Goal: Task Accomplishment & Management: Complete application form

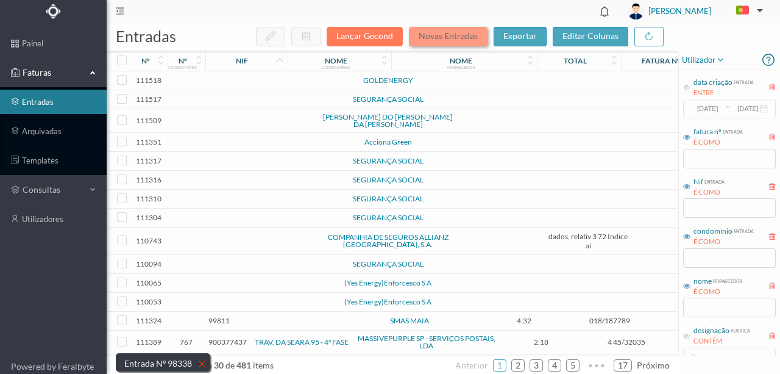
click at [440, 40] on button "Novas Entradas" at bounding box center [448, 37] width 79 height 20
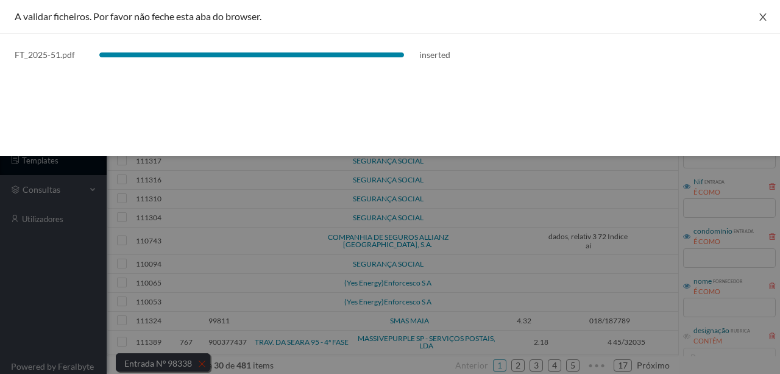
click at [766, 18] on icon "icon: close" at bounding box center [763, 17] width 10 height 10
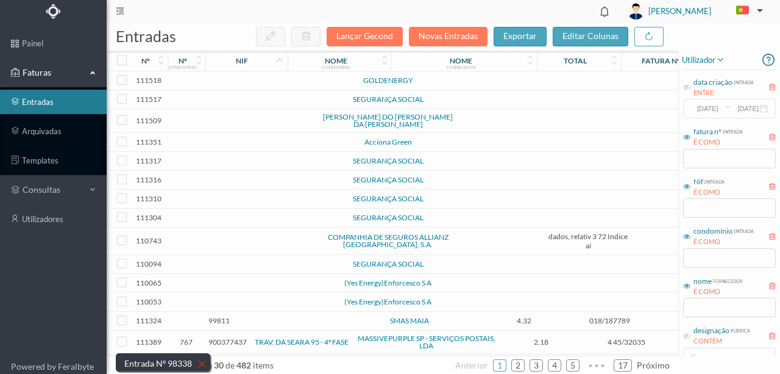
click at [269, 82] on td at bounding box center [264, 80] width 104 height 19
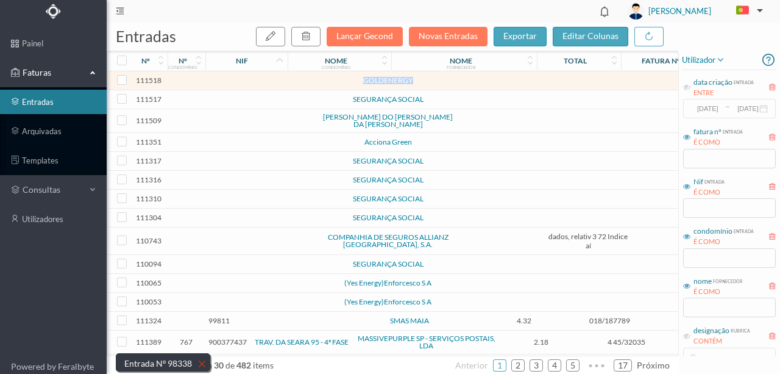
click at [269, 82] on td at bounding box center [264, 80] width 104 height 19
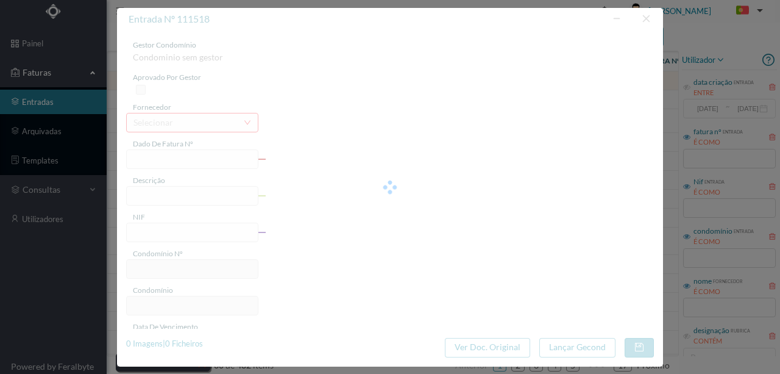
type input "0"
type input "Invalid date"
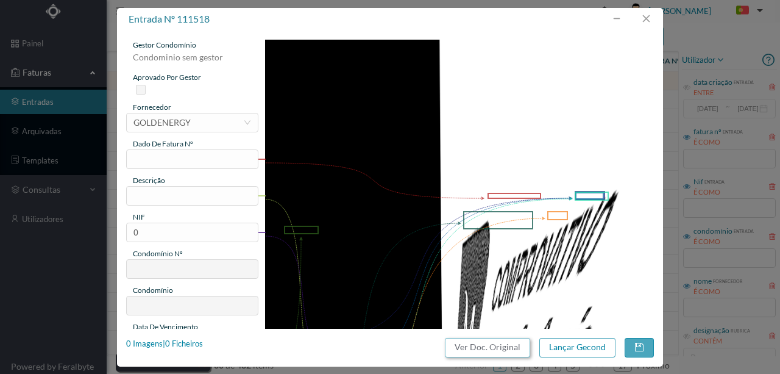
click at [488, 346] on button "Ver Doc. Original" at bounding box center [487, 348] width 85 height 20
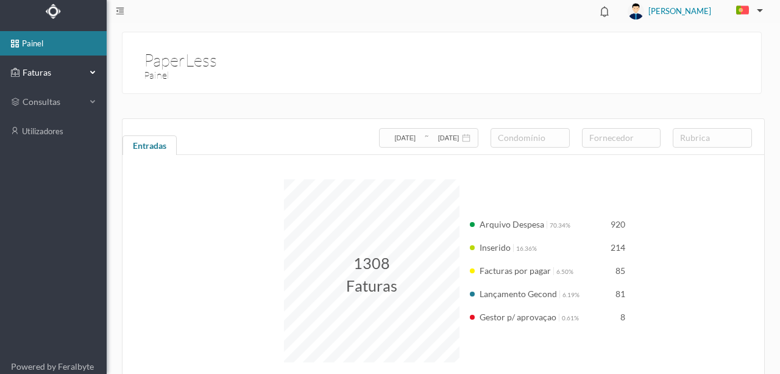
click at [42, 71] on span "Faturas" at bounding box center [53, 72] width 67 height 12
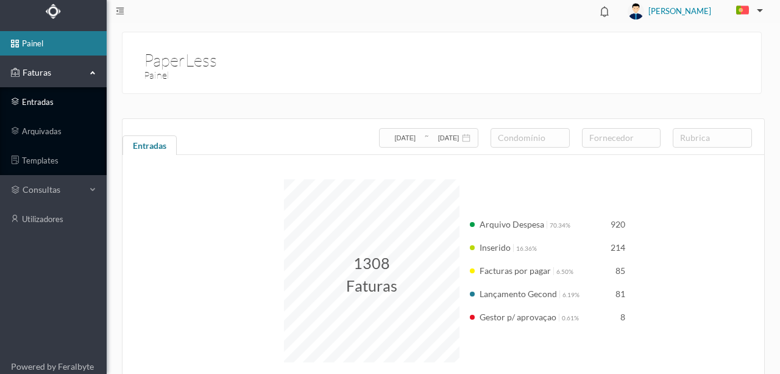
click at [41, 100] on link "entradas" at bounding box center [53, 102] width 107 height 24
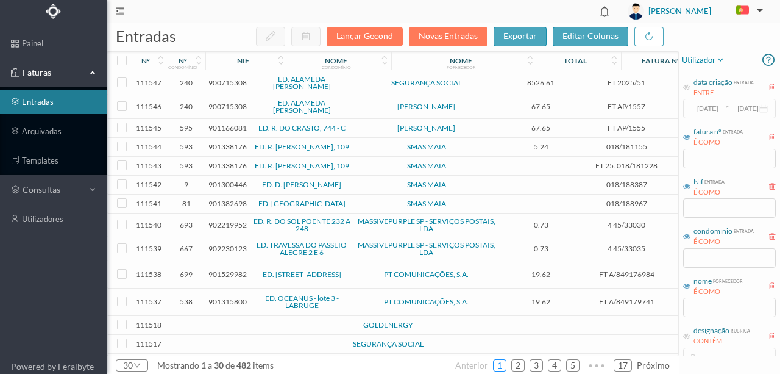
click at [503, 365] on link "1" at bounding box center [500, 365] width 12 height 18
click at [228, 84] on span "900715308" at bounding box center [227, 82] width 38 height 9
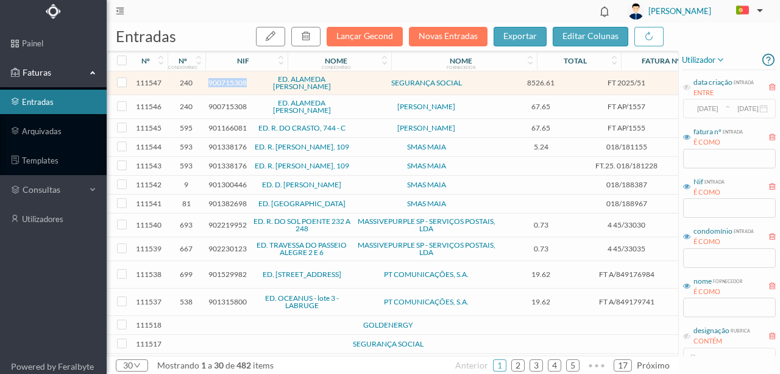
click at [228, 84] on span "900715308" at bounding box center [227, 82] width 38 height 9
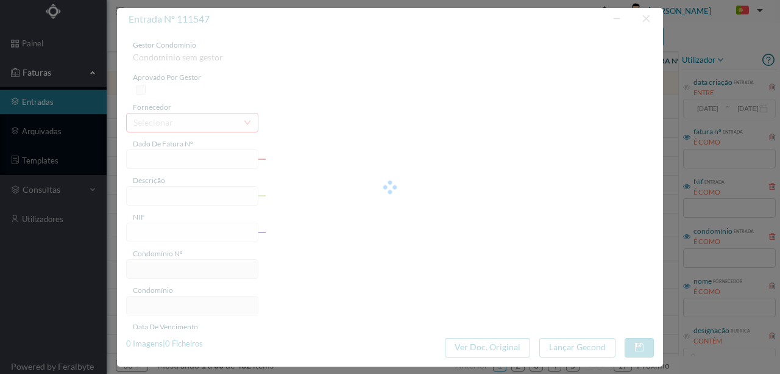
type input "FT 2025/51"
type input "900715308"
type input "Invalid date"
type input "8526.61"
type input "240"
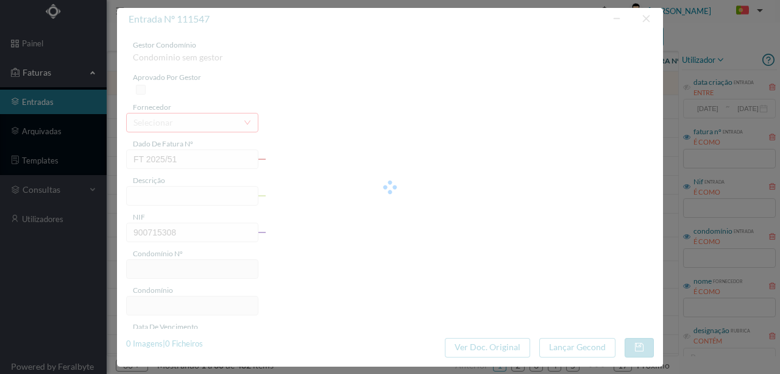
type input "ED. ALAMEDA ÁLVARO CASTELÕES"
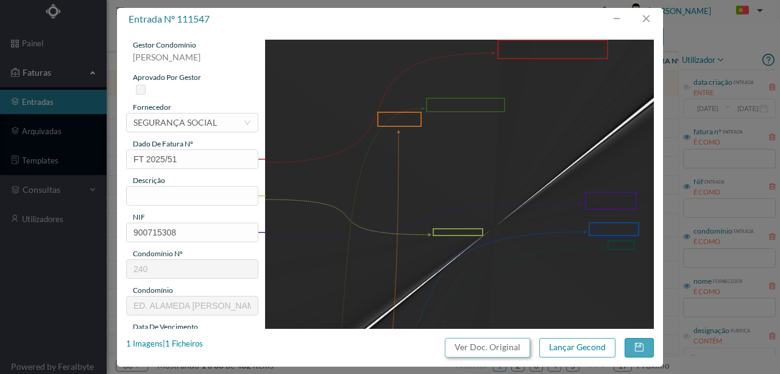
click at [471, 351] on button "Ver Doc. Original" at bounding box center [487, 348] width 85 height 20
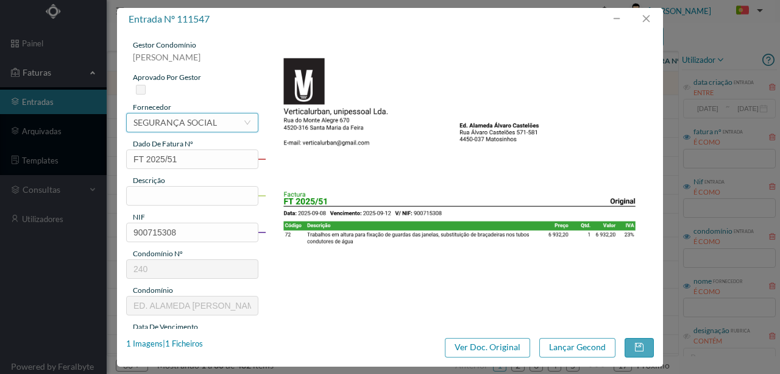
click at [178, 122] on div "SEGURANÇA SOCIAL" at bounding box center [176, 122] width 84 height 18
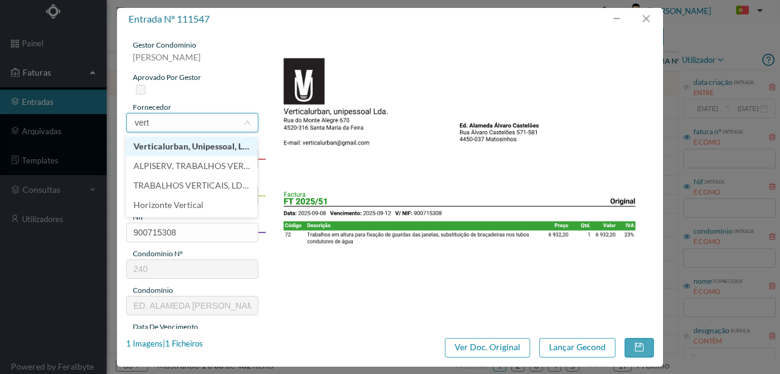
type input "verti"
click at [176, 149] on li "Verticalurban, Unipessoal, Lda" at bounding box center [191, 147] width 131 height 20
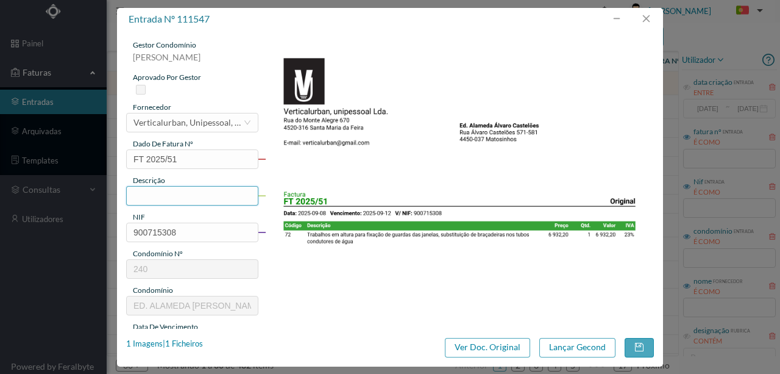
click at [144, 196] on input "text" at bounding box center [192, 196] width 132 height 20
click at [222, 196] on input "Fixação de guardas das janelas, subs de bracadeiras nos tubos condutores de água" at bounding box center [192, 196] width 132 height 20
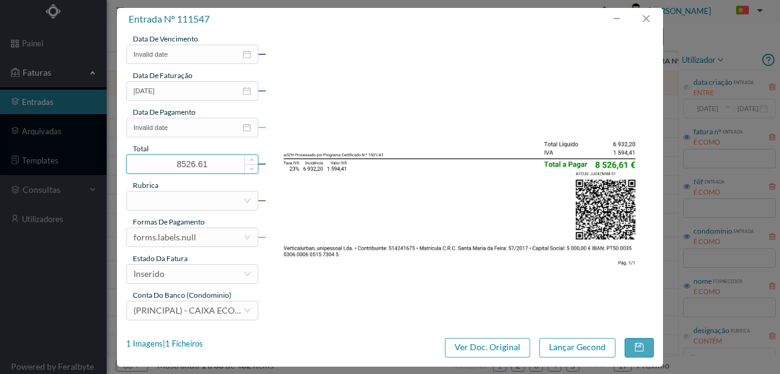
scroll to position [288, 0]
type input "Fixação de guardas das janelas, subs de braçadeiras nos tubos condutores de água"
click at [188, 52] on input "Invalid date" at bounding box center [192, 54] width 132 height 20
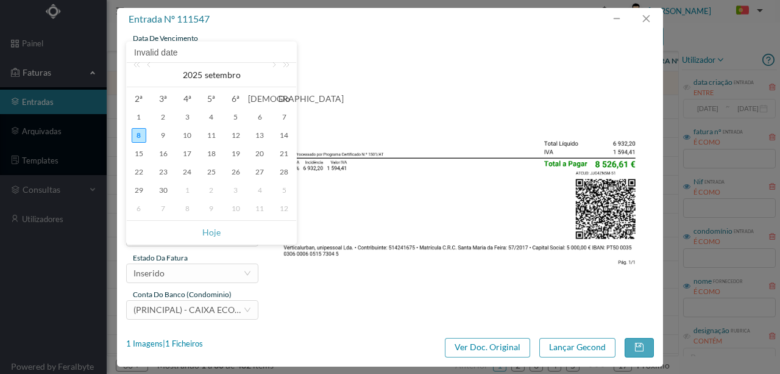
click at [144, 137] on div "8" at bounding box center [139, 135] width 15 height 15
type input "[DATE]"
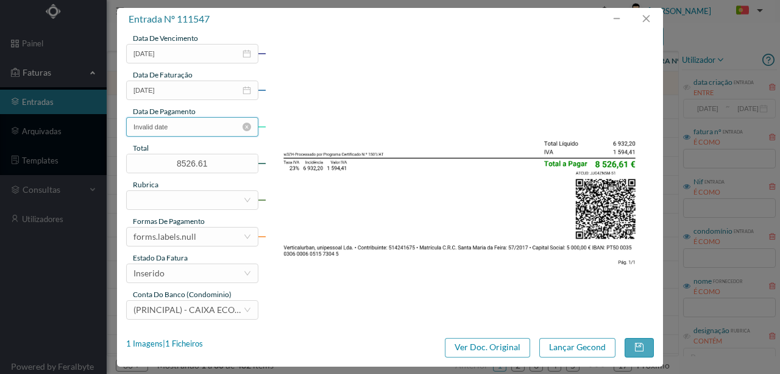
click at [195, 126] on input "Invalid date" at bounding box center [192, 127] width 132 height 20
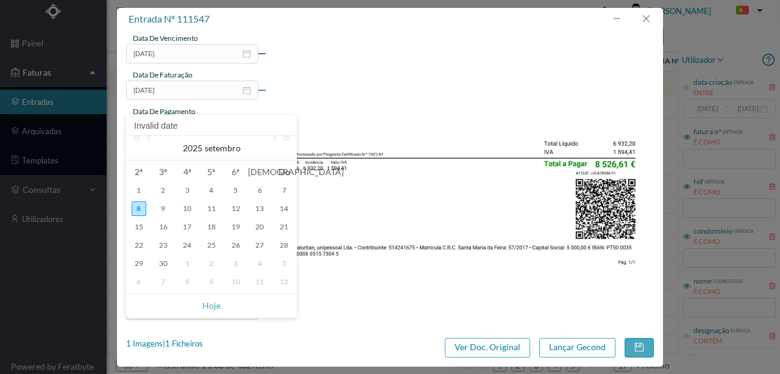
click at [428, 62] on img at bounding box center [460, 26] width 390 height 550
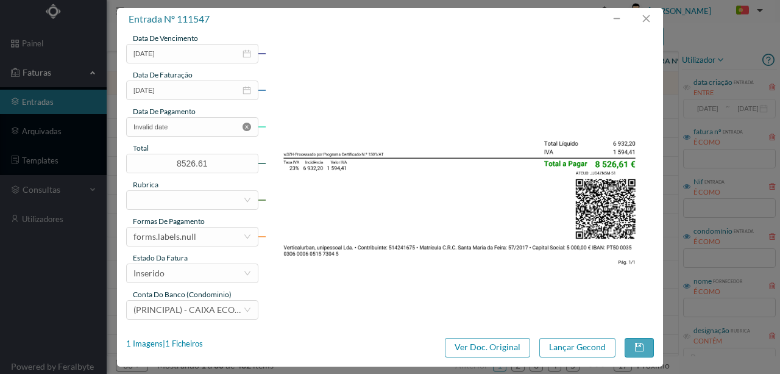
click at [246, 127] on icon "icon: close-circle" at bounding box center [247, 127] width 9 height 9
drag, startPoint x: 215, startPoint y: 166, endPoint x: 80, endPoint y: 165, distance: 135.3
click at [94, 166] on div "entrada nº 111547 gestor condomínio Susana Silva aprovado por gestor fornecedor…" at bounding box center [390, 187] width 780 height 374
type input "10658.25"
click at [146, 202] on div at bounding box center [189, 200] width 110 height 18
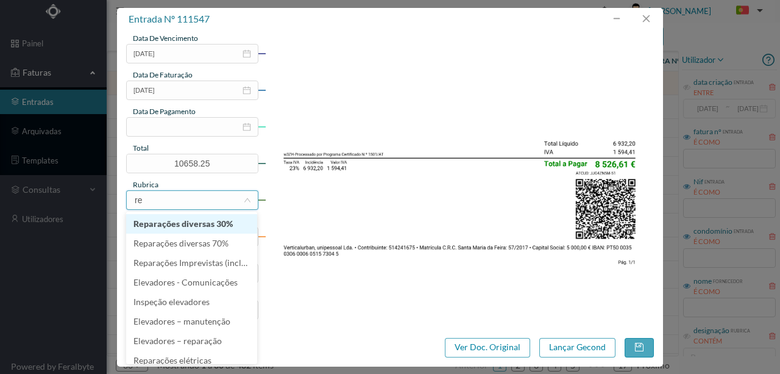
type input "rep"
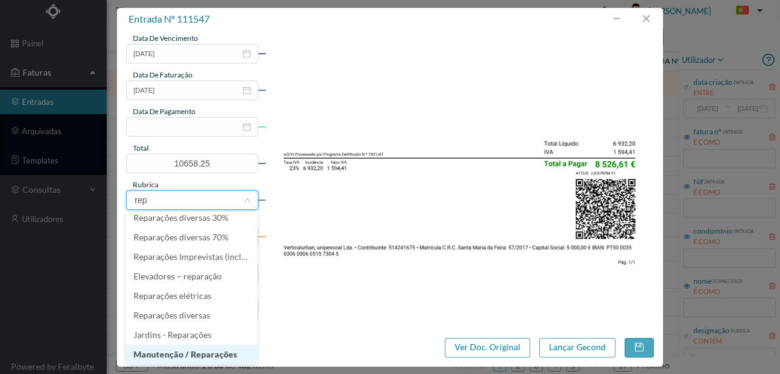
click at [213, 358] on li "Manutenção / Reparações" at bounding box center [191, 354] width 131 height 20
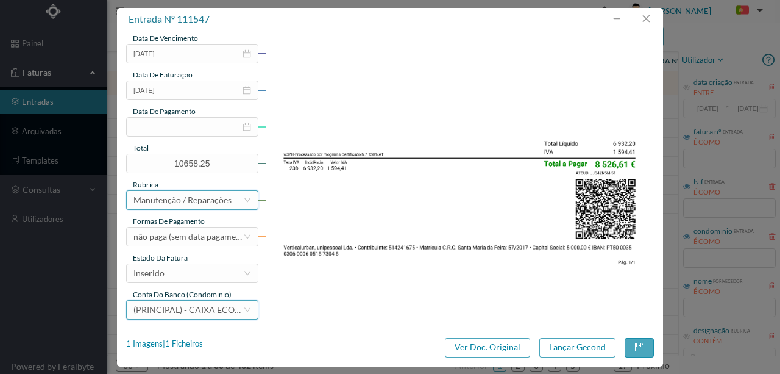
scroll to position [2, 0]
drag, startPoint x: 180, startPoint y: 276, endPoint x: 169, endPoint y: 274, distance: 11.0
click at [177, 275] on div "Inserido" at bounding box center [189, 273] width 110 height 18
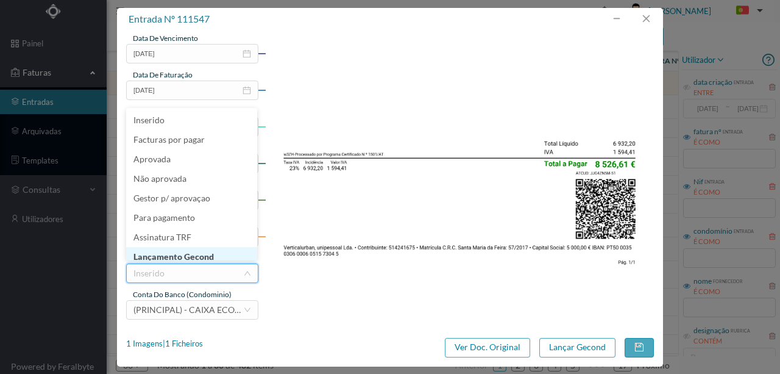
scroll to position [6, 0]
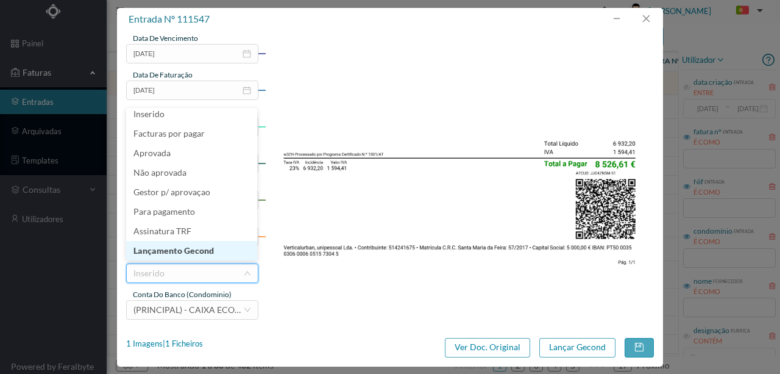
click at [171, 249] on li "Lançamento Gecond" at bounding box center [191, 251] width 131 height 20
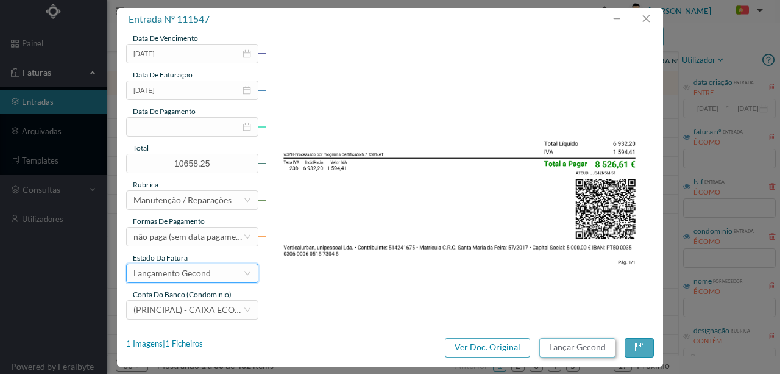
click at [560, 347] on button "Lançar Gecond" at bounding box center [578, 348] width 76 height 20
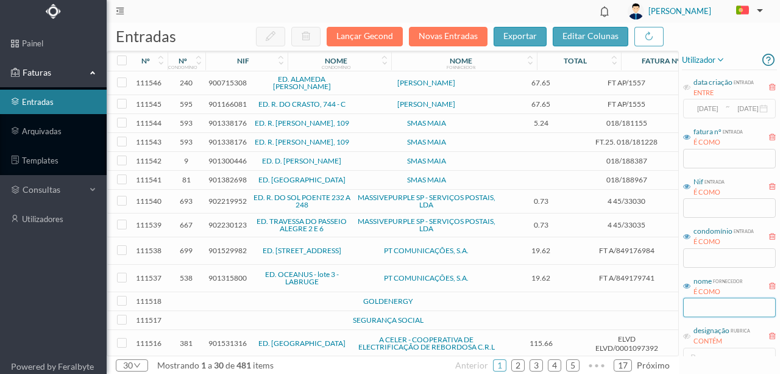
click at [716, 308] on input "text" at bounding box center [729, 307] width 93 height 20
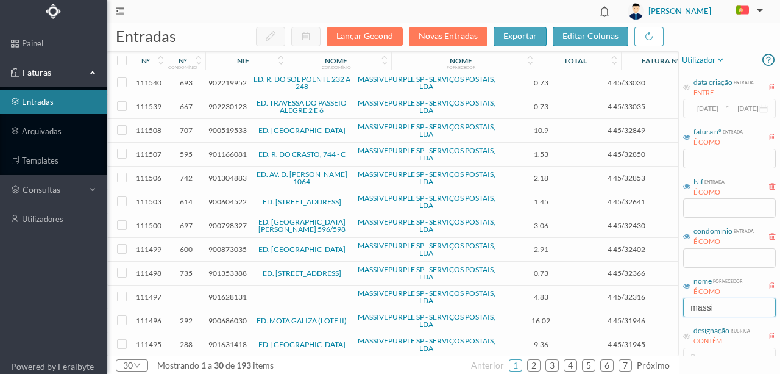
type input "massi"
click at [671, 215] on td "Correspondência" at bounding box center [710, 226] width 79 height 24
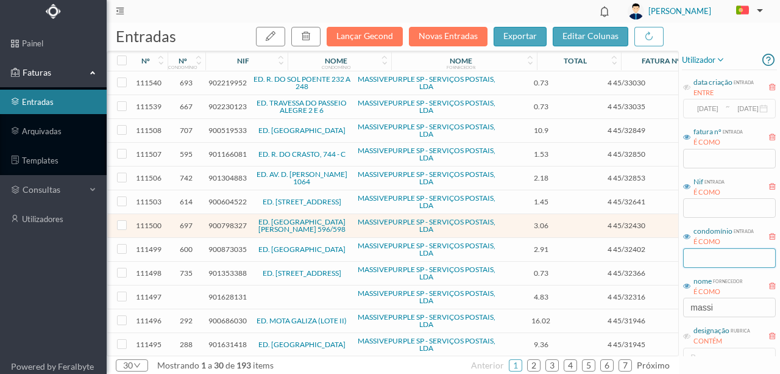
click at [697, 258] on input "text" at bounding box center [729, 258] width 93 height 20
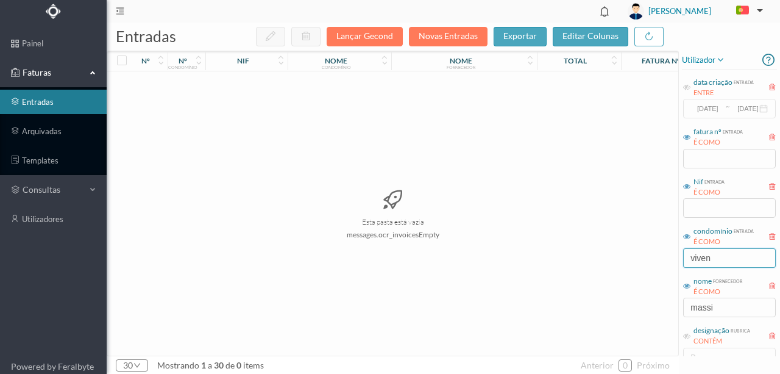
type input "viven"
click at [37, 129] on link "arquivadas" at bounding box center [53, 131] width 107 height 24
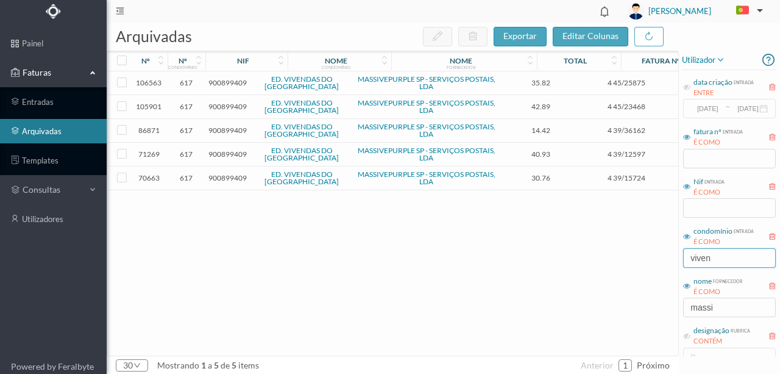
drag, startPoint x: 724, startPoint y: 258, endPoint x: 628, endPoint y: 263, distance: 95.8
click at [628, 263] on div "arquivadas exportar editar colunas nº nº condomínio nif nome condomínio nome fo…" at bounding box center [444, 198] width 674 height 351
drag, startPoint x: 674, startPoint y: 310, endPoint x: 618, endPoint y: 313, distance: 56.8
click at [618, 313] on div "arquivadas exportar editar colunas nº nº condomínio nif nome condomínio nome fo…" at bounding box center [444, 198] width 674 height 351
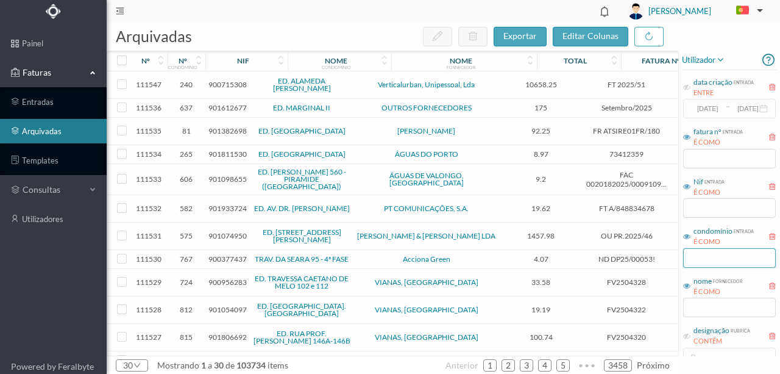
click at [701, 258] on input "text" at bounding box center [729, 258] width 93 height 20
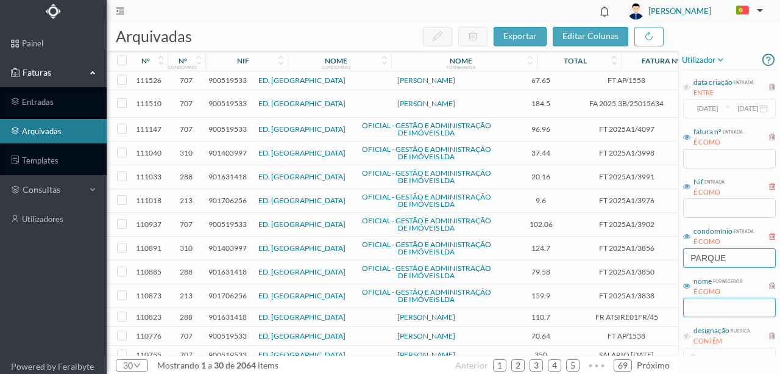
type input "PARQUE"
click at [699, 313] on input "text" at bounding box center [729, 307] width 93 height 20
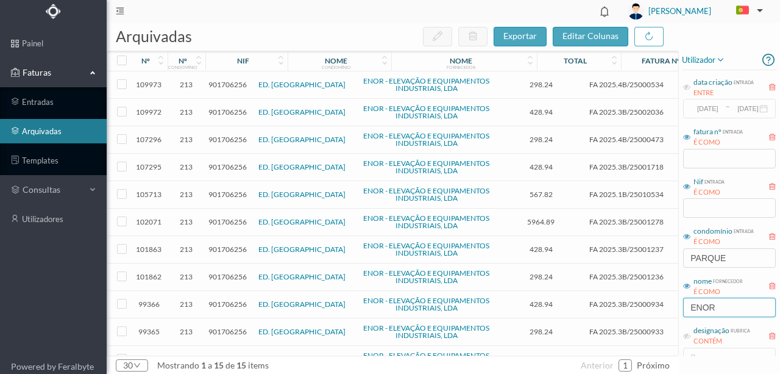
scroll to position [40, 0]
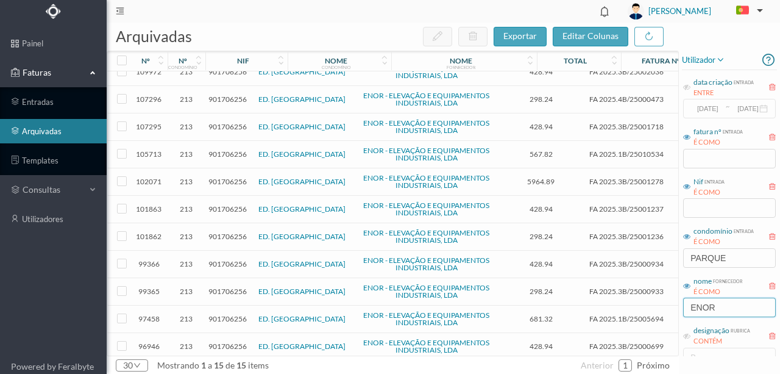
type input "ENOR"
click at [223, 178] on span "901706256" at bounding box center [227, 181] width 38 height 9
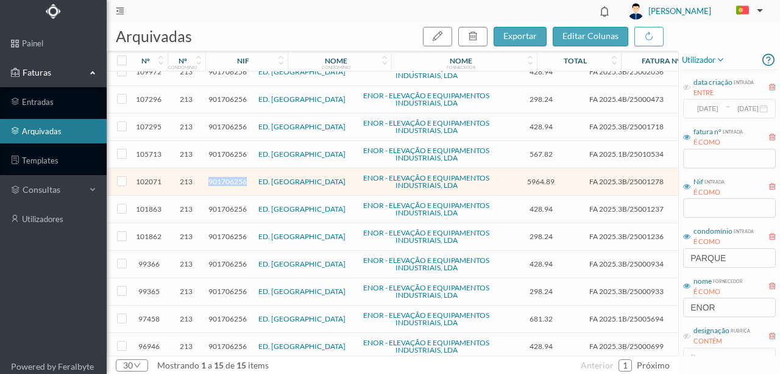
click at [223, 178] on span "901706256" at bounding box center [227, 181] width 38 height 9
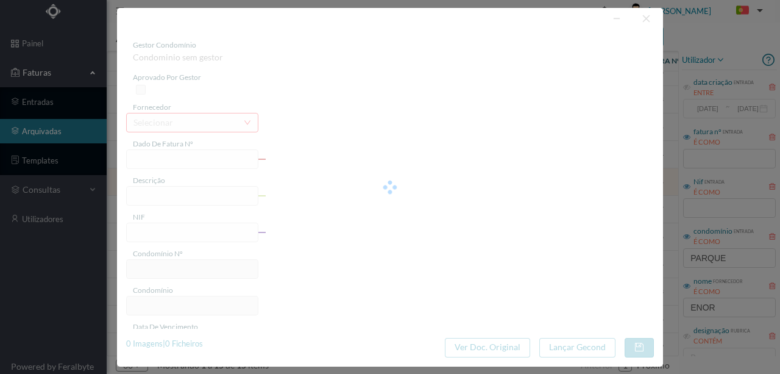
type input "FA 2025.3B/25001278"
type input "Reparação elevador Ent 424 - 5ª prestação a 24 prestação"
type input "901706256"
type input "21-05-2025"
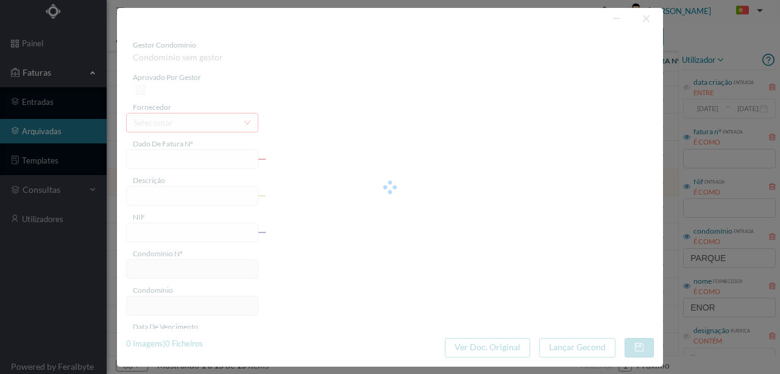
type input "5964.89"
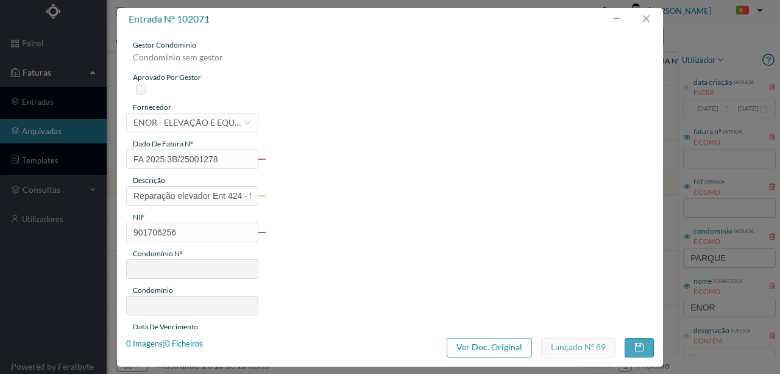
type input "213"
type input "ED. PARQUE - PORTO"
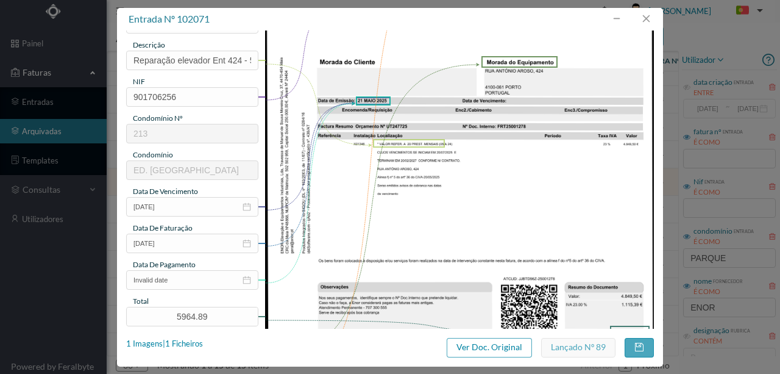
scroll to position [122, 0]
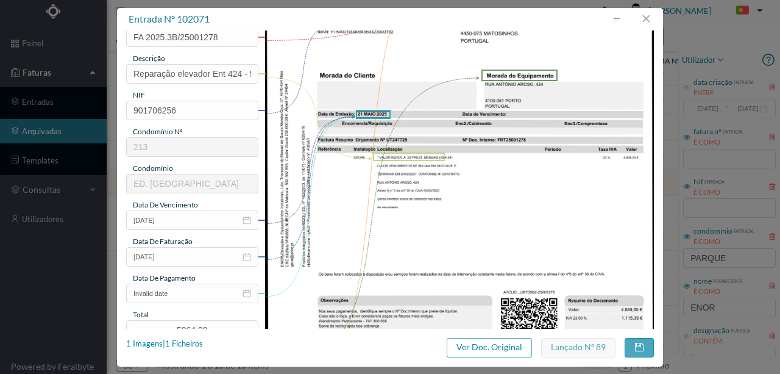
click at [180, 332] on div "entrada nº 102071 gestor condomínio Condominio sem gestor aprovado por gestor f…" at bounding box center [390, 187] width 546 height 358
click at [187, 343] on div "1 Imagens | 1 Ficheiros" at bounding box center [164, 344] width 77 height 12
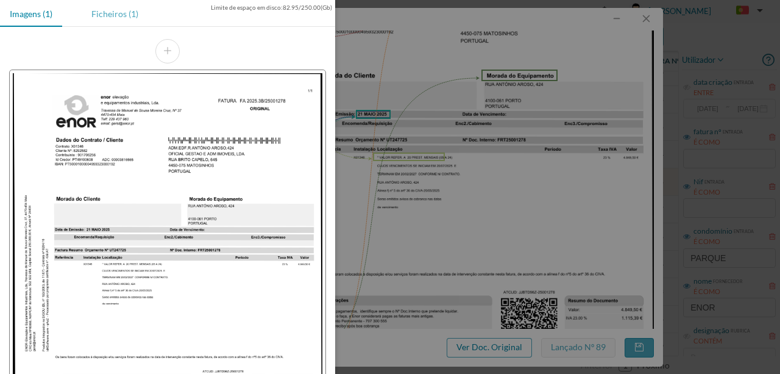
click at [110, 16] on div "Ficheiros (1)" at bounding box center [115, 13] width 66 height 27
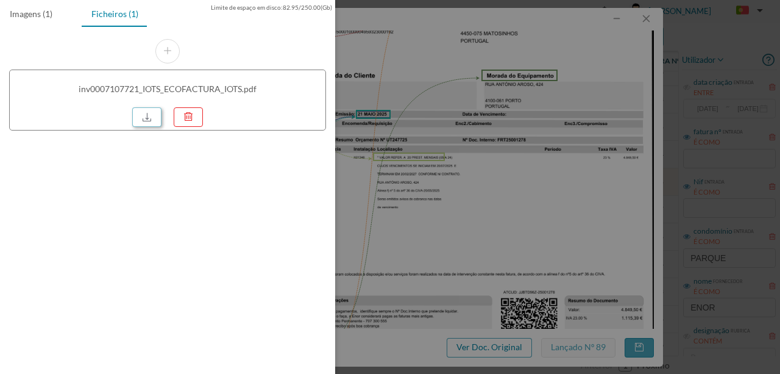
click at [146, 119] on link at bounding box center [146, 117] width 29 height 20
